Goal: Information Seeking & Learning: Check status

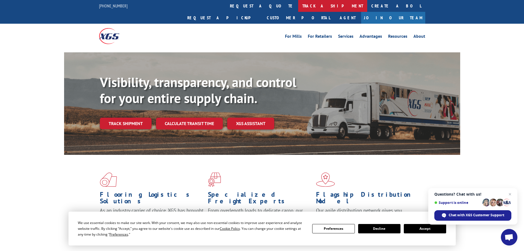
click at [298, 7] on link "track a shipment" at bounding box center [332, 6] width 69 height 12
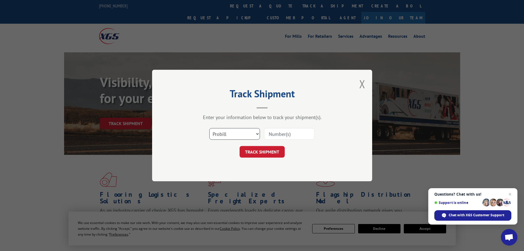
click at [242, 135] on select "Select category... Probill BOL PO" at bounding box center [234, 134] width 51 height 12
select select "bol"
click at [209, 128] on select "Select category... Probill BOL PO" at bounding box center [234, 134] width 51 height 12
click at [293, 133] on input at bounding box center [289, 134] width 51 height 12
paste input "7061081"
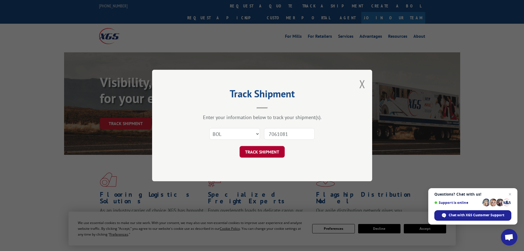
type input "7061081"
click at [270, 155] on button "TRACK SHIPMENT" at bounding box center [262, 152] width 45 height 12
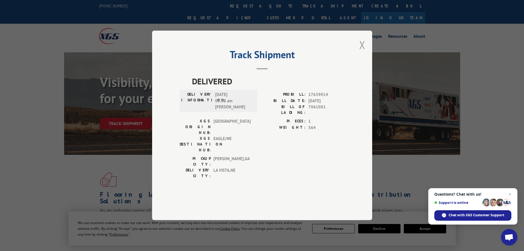
click at [362, 52] on button "Close modal" at bounding box center [362, 44] width 6 height 15
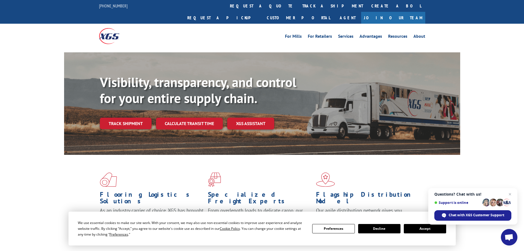
click at [378, 229] on button "Decline" at bounding box center [379, 228] width 42 height 9
